Goal: Book appointment/travel/reservation

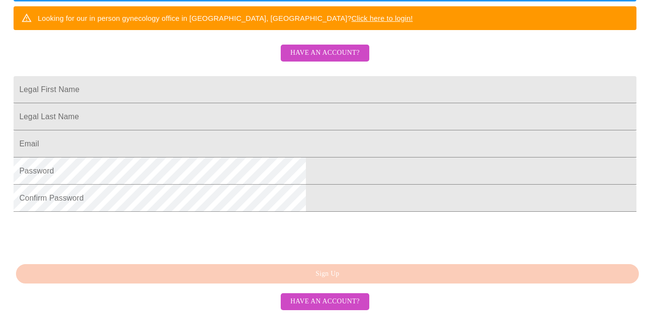
scroll to position [271, 0]
click at [337, 297] on span "Have an account?" at bounding box center [325, 301] width 69 height 12
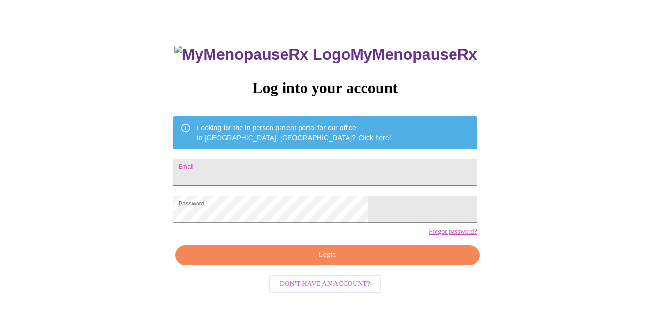
click at [310, 166] on input "Email" at bounding box center [325, 172] width 304 height 27
type input "[EMAIL_ADDRESS][DOMAIN_NAME]"
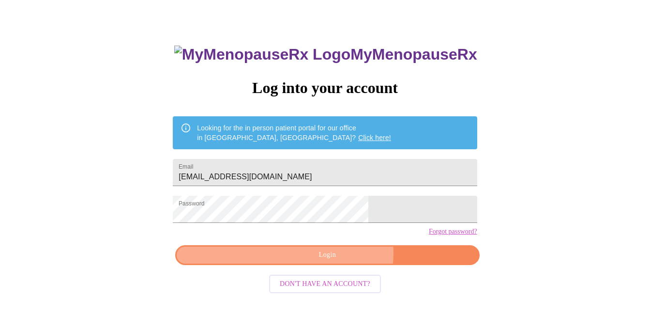
click at [339, 261] on span "Login" at bounding box center [327, 255] width 282 height 12
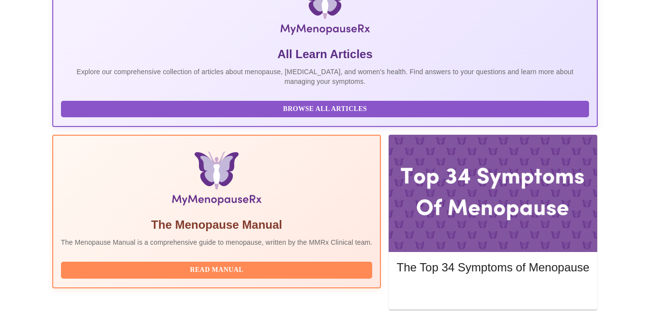
scroll to position [215, 0]
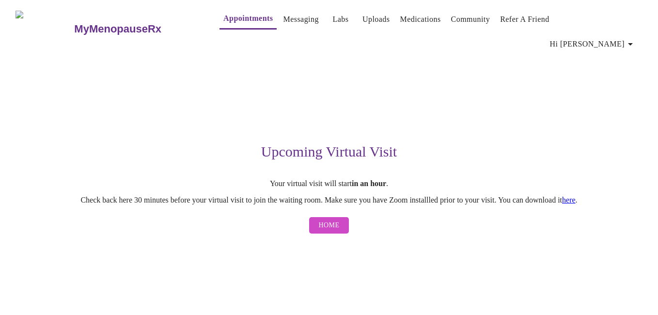
click at [575, 196] on link "here" at bounding box center [569, 200] width 14 height 8
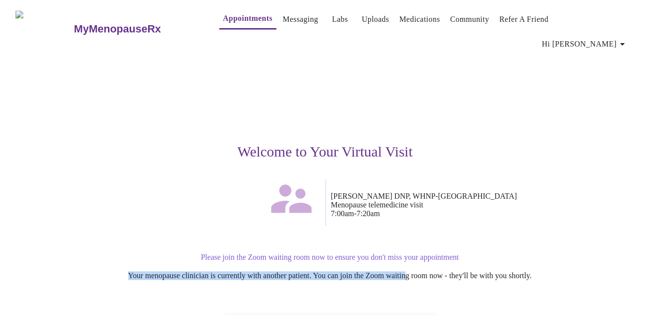
drag, startPoint x: 413, startPoint y: 245, endPoint x: 481, endPoint y: 231, distance: 69.2
click at [481, 245] on div "Please join the Zoom waiting room now to ensure you don't miss your appointment…" at bounding box center [325, 266] width 597 height 43
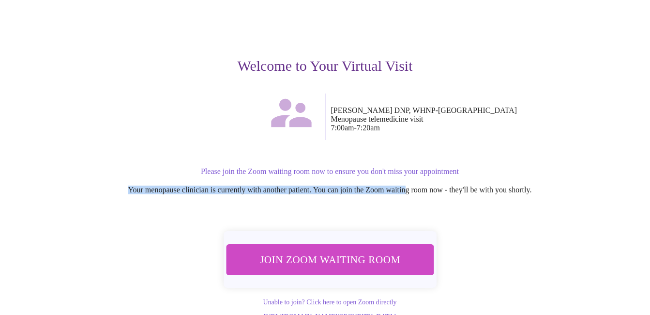
scroll to position [90, 0]
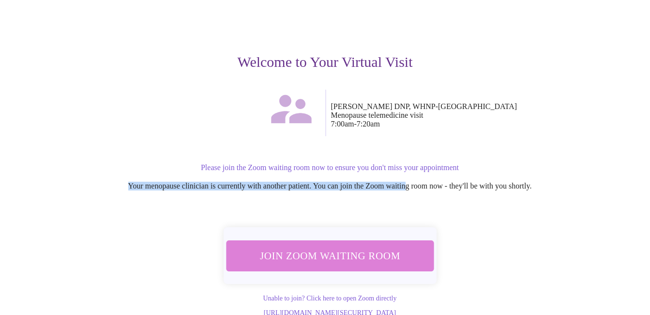
click at [383, 246] on span "Join Zoom Waiting Room" at bounding box center [330, 255] width 186 height 18
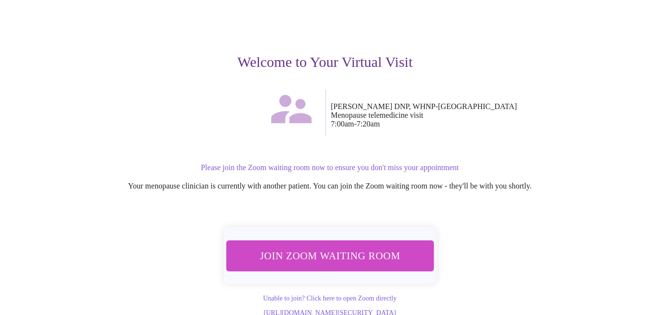
click at [436, 198] on div "Welcome to Your Virtual Visit [PERSON_NAME] DNP, WHNP-BC Menopause telemedicine…" at bounding box center [325, 140] width 597 height 352
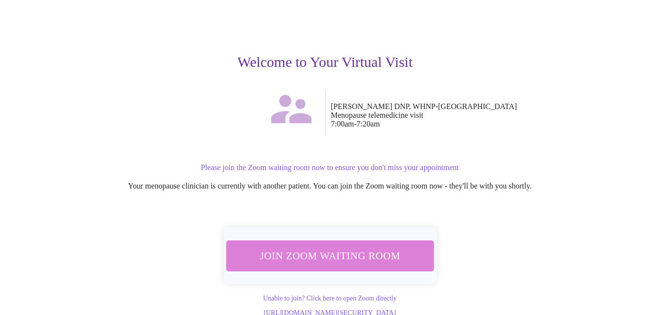
click at [352, 246] on span "Join Zoom Waiting Room" at bounding box center [330, 255] width 182 height 18
